Goal: Information Seeking & Learning: Learn about a topic

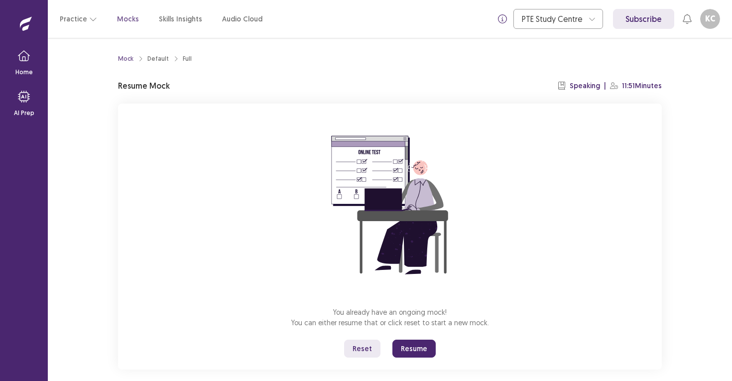
click at [415, 347] on button "Resume" at bounding box center [413, 348] width 43 height 18
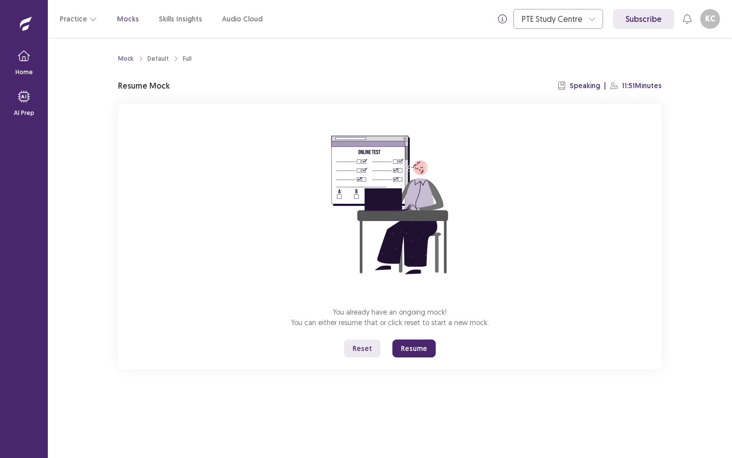
click at [411, 340] on button "Resume" at bounding box center [413, 348] width 43 height 18
click at [410, 348] on button "Resume" at bounding box center [413, 348] width 43 height 18
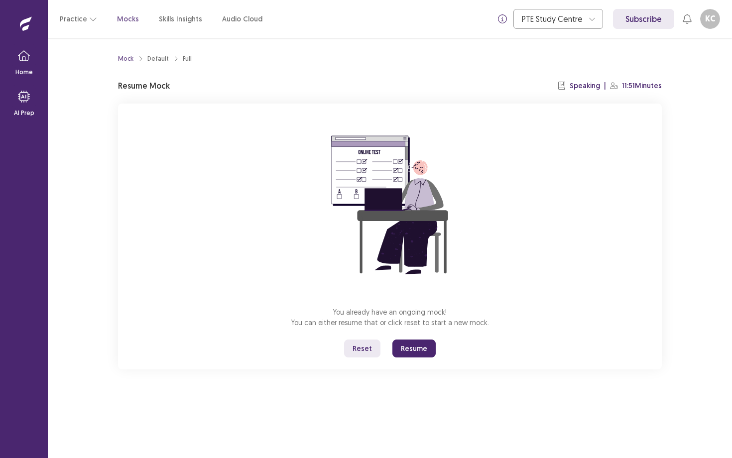
click at [420, 345] on button "Resume" at bounding box center [413, 348] width 43 height 18
click at [419, 351] on button "Resume" at bounding box center [413, 348] width 43 height 18
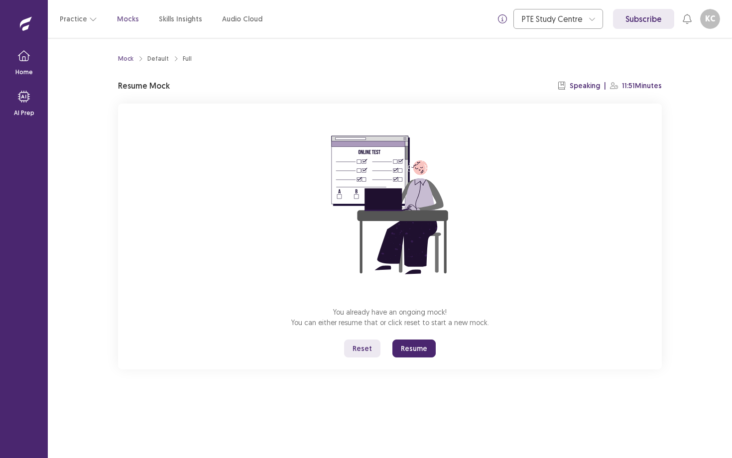
click at [419, 349] on button "Resume" at bounding box center [413, 348] width 43 height 18
click at [24, 69] on p "Home" at bounding box center [23, 72] width 17 height 9
click at [25, 65] on button "button" at bounding box center [24, 56] width 24 height 24
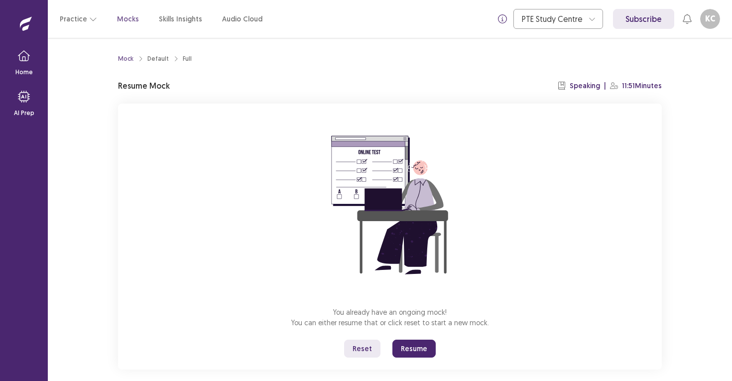
click at [417, 346] on button "Resume" at bounding box center [413, 348] width 43 height 18
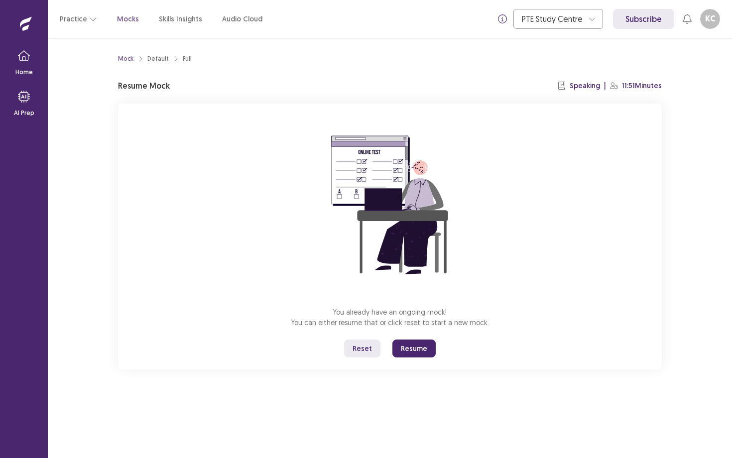
click at [418, 355] on button "Resume" at bounding box center [413, 348] width 43 height 18
click at [417, 353] on button "Resume" at bounding box center [413, 348] width 43 height 18
click at [31, 107] on button "button" at bounding box center [24, 97] width 24 height 24
click at [120, 48] on div "PTE Academic" at bounding box center [127, 52] width 159 height 18
